Goal: Leave review/rating: Leave review/rating

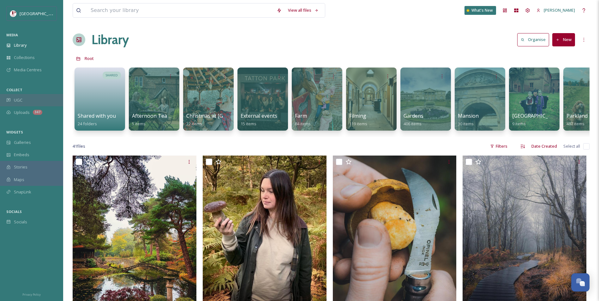
click at [20, 98] on span "UGC" at bounding box center [18, 100] width 9 height 6
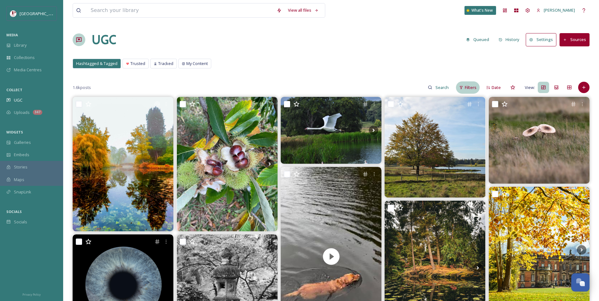
click at [459, 91] on div "Filters" at bounding box center [468, 87] width 24 height 12
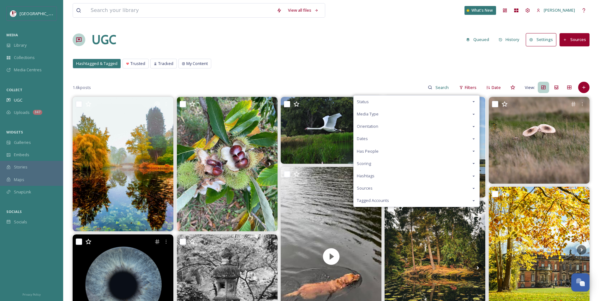
click at [392, 161] on div "Scoring" at bounding box center [417, 164] width 126 height 12
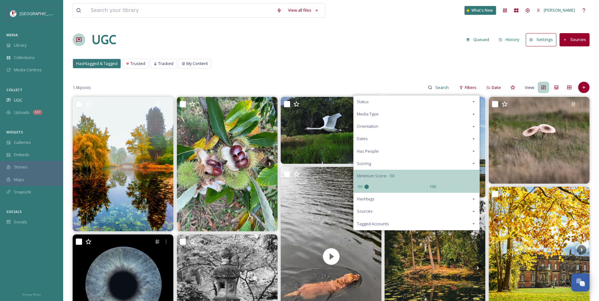
drag, startPoint x: 396, startPoint y: 185, endPoint x: 216, endPoint y: 168, distance: 180.8
type input "-50"
click at [364, 185] on input "range" at bounding box center [395, 187] width 63 height 4
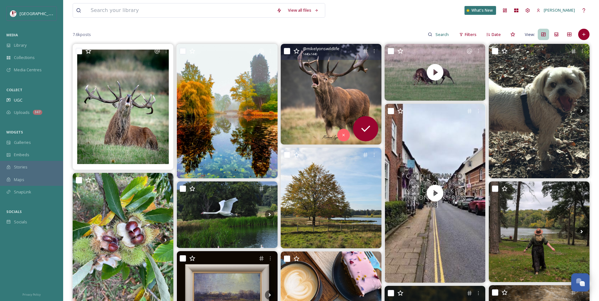
scroll to position [63, 0]
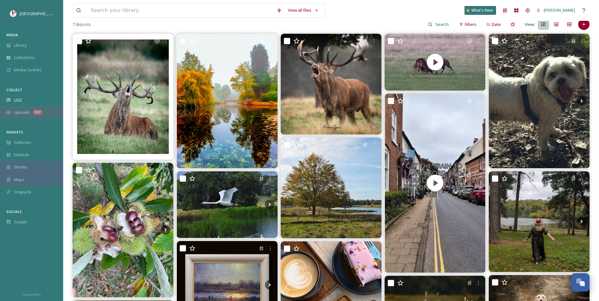
click at [27, 111] on span "Uploads" at bounding box center [22, 113] width 16 height 6
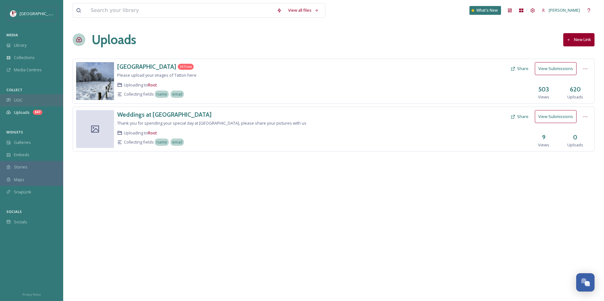
click at [15, 96] on div "UGC" at bounding box center [31, 100] width 63 height 12
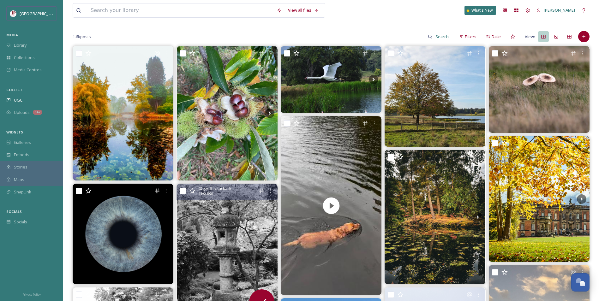
scroll to position [189, 0]
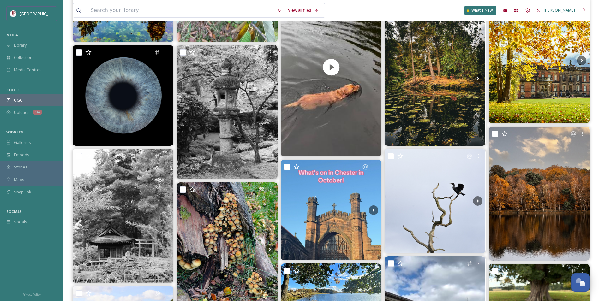
click at [16, 102] on span "UGC" at bounding box center [18, 100] width 9 height 6
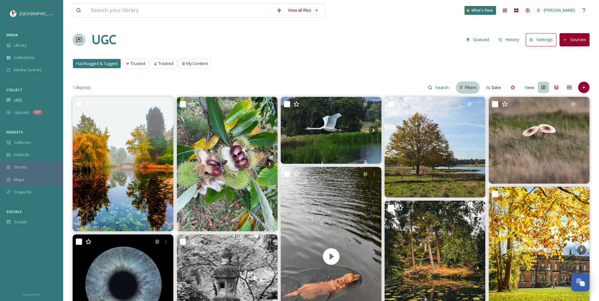
click at [465, 91] on div "Filters" at bounding box center [468, 87] width 24 height 12
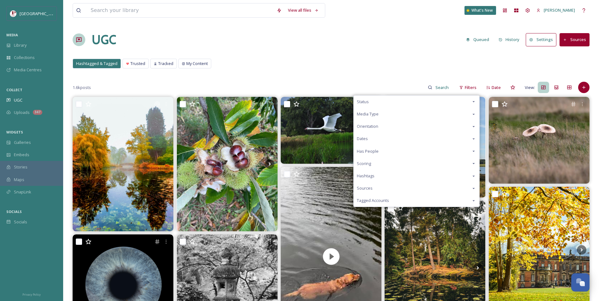
click at [375, 165] on div "Scoring" at bounding box center [417, 164] width 126 height 12
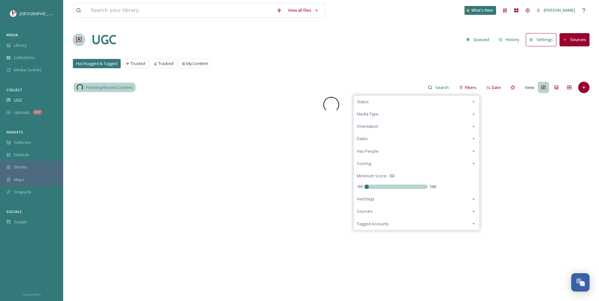
drag, startPoint x: 389, startPoint y: 186, endPoint x: 324, endPoint y: 186, distance: 65.4
type input "-50"
click at [364, 189] on input "range" at bounding box center [395, 187] width 63 height 4
click at [304, 75] on div "View all files What's New Carys Cummins UGC Queued History Settings Sources Has…" at bounding box center [331, 199] width 536 height 398
